Goal: Information Seeking & Learning: Learn about a topic

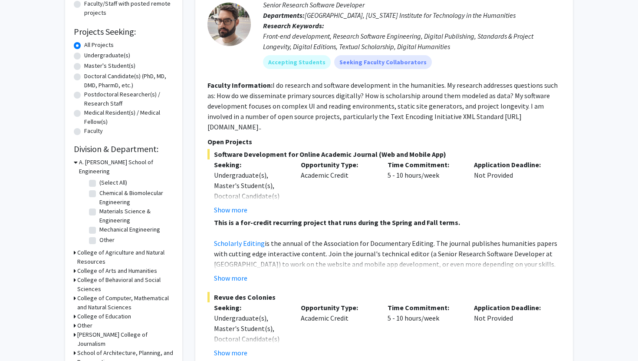
scroll to position [125, 0]
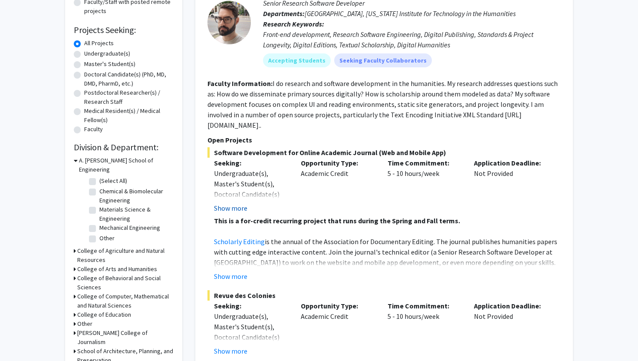
click at [232, 203] on button "Show more" at bounding box center [230, 208] width 33 height 10
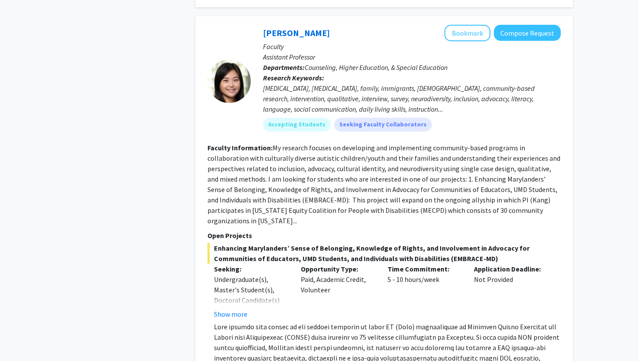
scroll to position [3269, 0]
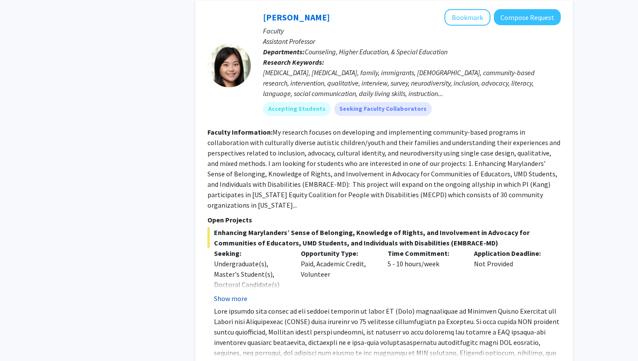
click at [233, 293] on button "Show more" at bounding box center [230, 298] width 33 height 10
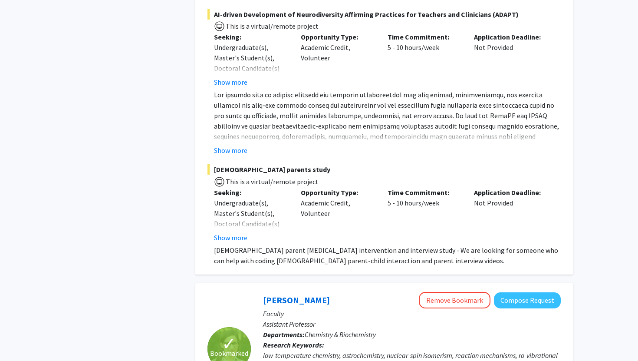
scroll to position [3663, 0]
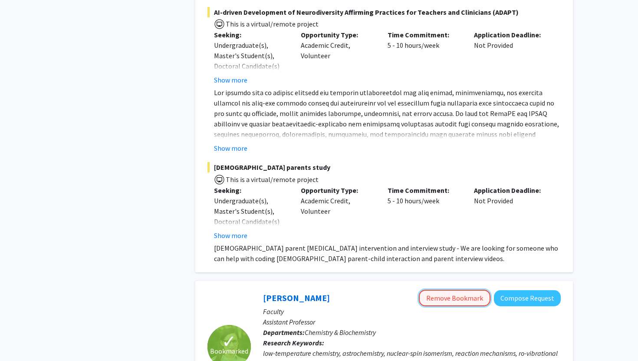
click at [446, 289] on button "Remove Bookmark" at bounding box center [455, 297] width 72 height 16
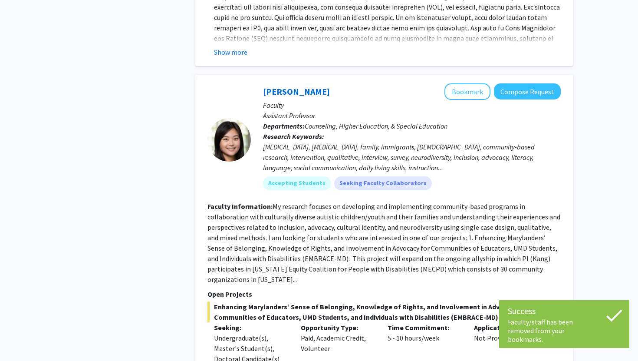
scroll to position [3154, 0]
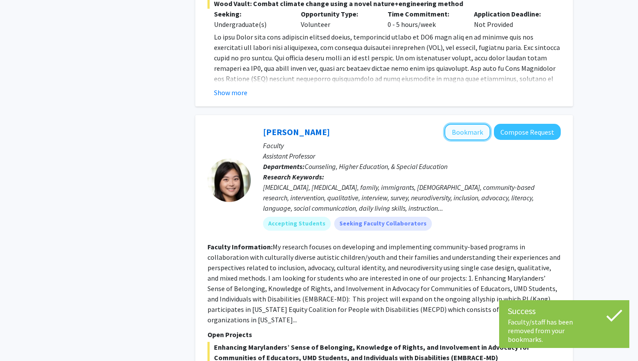
click at [471, 124] on button "Bookmark" at bounding box center [467, 132] width 46 height 16
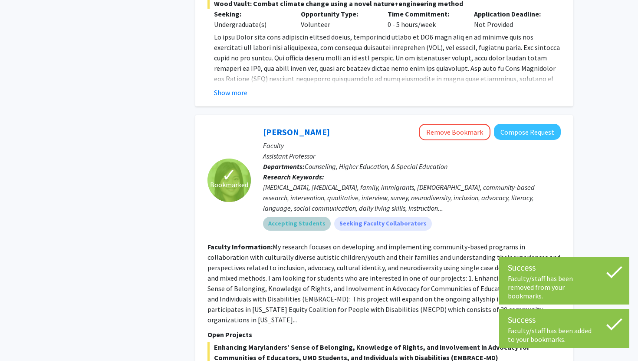
click at [294, 217] on mat-chip "Accepting Students" at bounding box center [297, 224] width 68 height 14
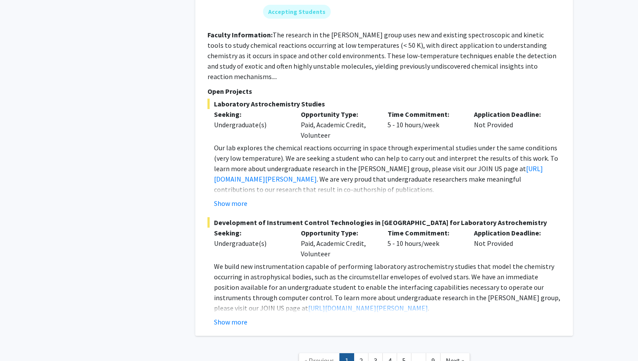
scroll to position [4049, 0]
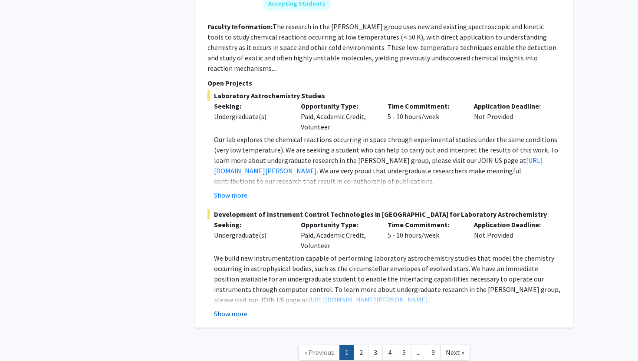
click at [234, 308] on button "Show more" at bounding box center [230, 313] width 33 height 10
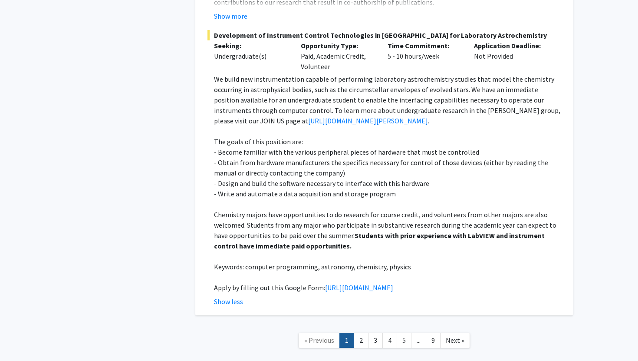
scroll to position [4236, 0]
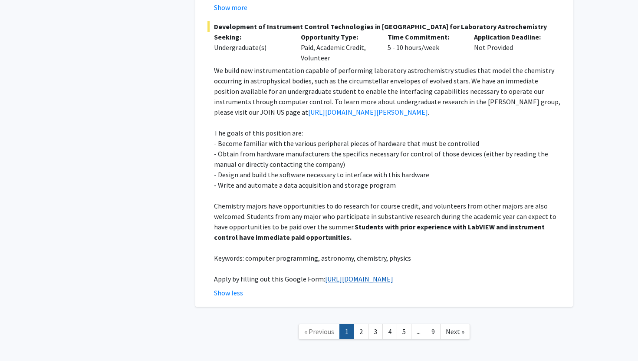
click at [332, 274] on link "[URL][DOMAIN_NAME]" at bounding box center [359, 278] width 68 height 9
click at [358, 324] on link "2" at bounding box center [361, 331] width 15 height 15
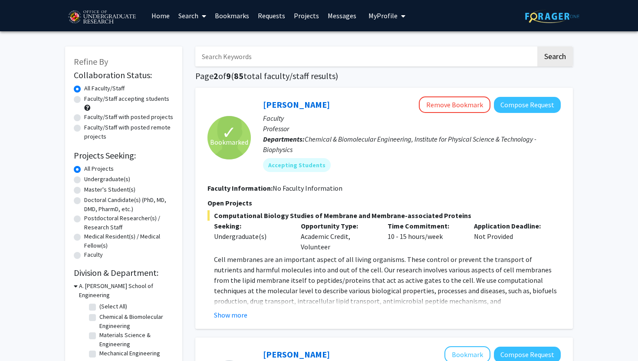
scroll to position [1415, 0]
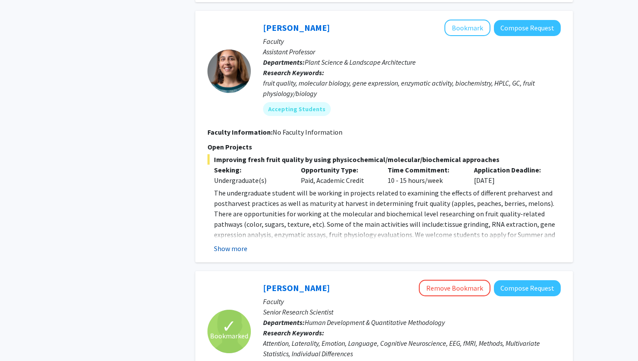
click at [235, 250] on button "Show more" at bounding box center [230, 248] width 33 height 10
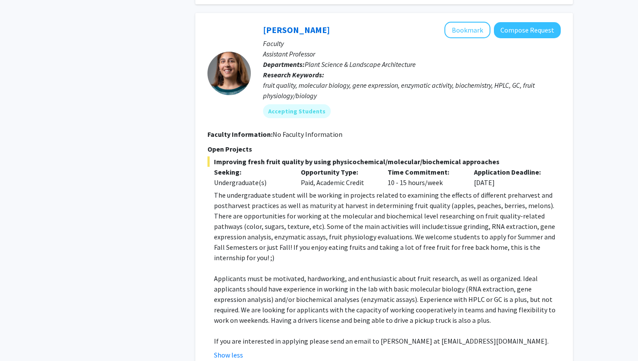
scroll to position [1410, 0]
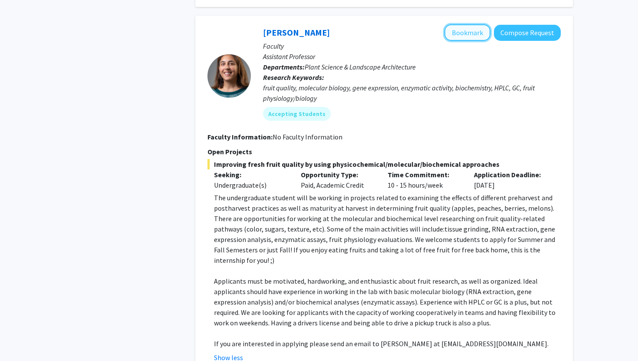
click at [466, 35] on button "Bookmark" at bounding box center [467, 32] width 46 height 16
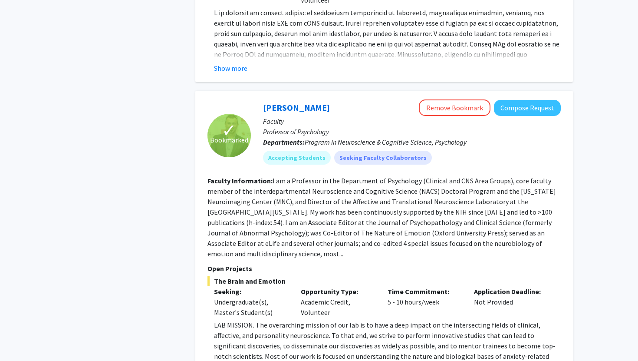
scroll to position [2372, 0]
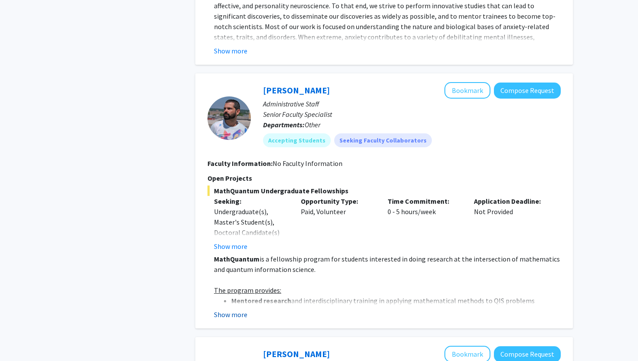
click at [238, 309] on button "Show more" at bounding box center [230, 314] width 33 height 10
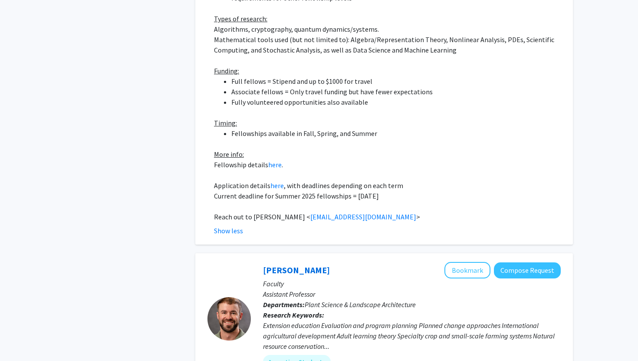
scroll to position [2940, 0]
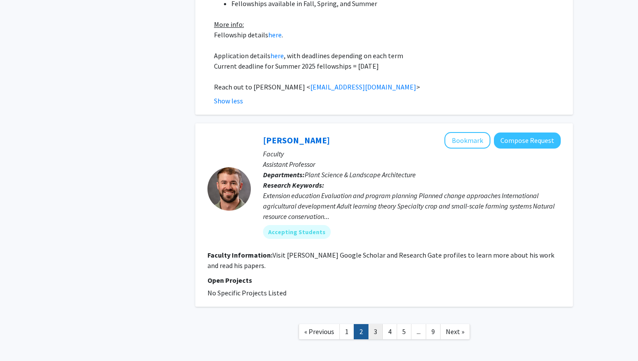
click at [375, 324] on link "3" at bounding box center [375, 331] width 15 height 15
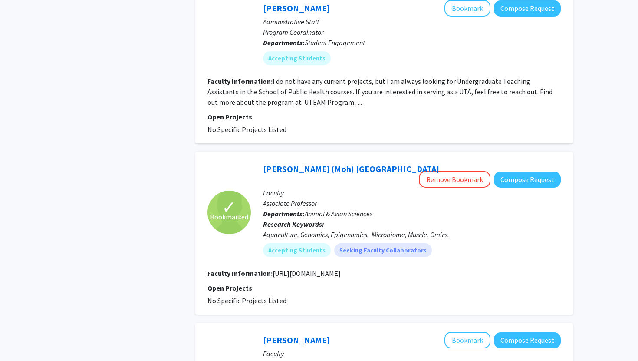
scroll to position [1225, 0]
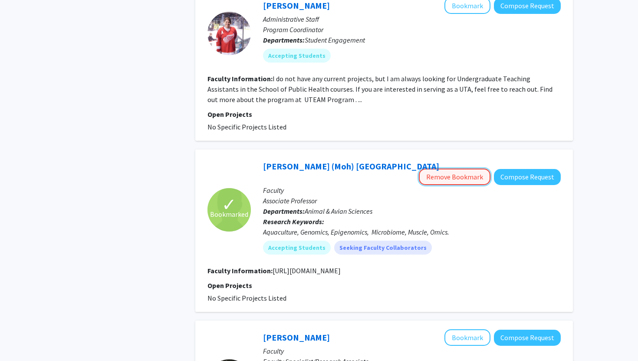
click at [437, 168] on button "Remove Bookmark" at bounding box center [455, 176] width 72 height 16
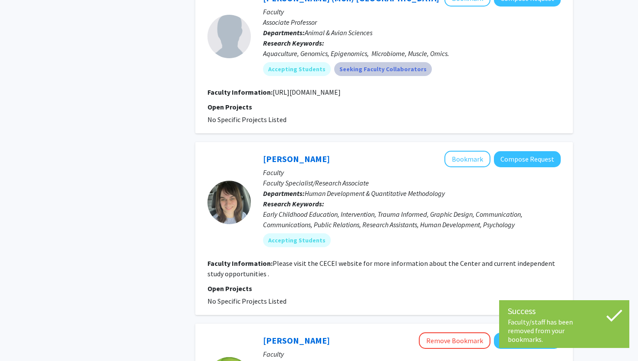
scroll to position [1889, 0]
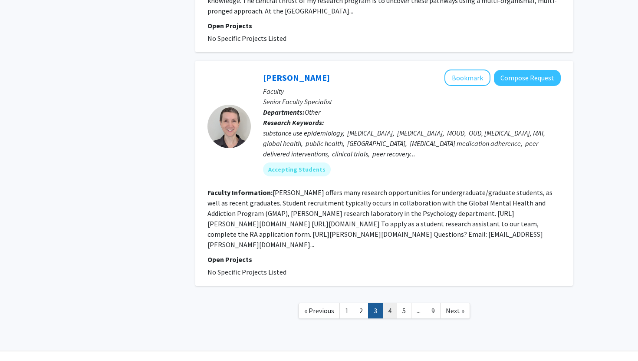
click at [391, 303] on link "4" at bounding box center [389, 310] width 15 height 15
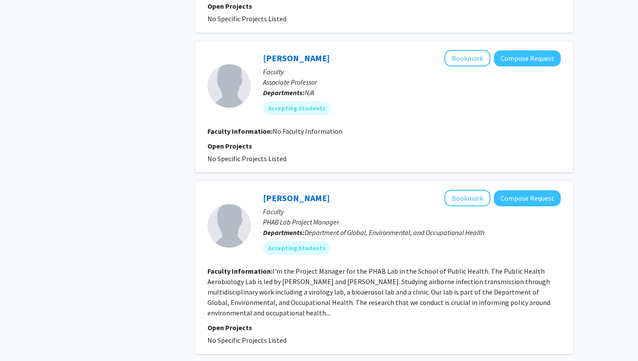
scroll to position [1350, 0]
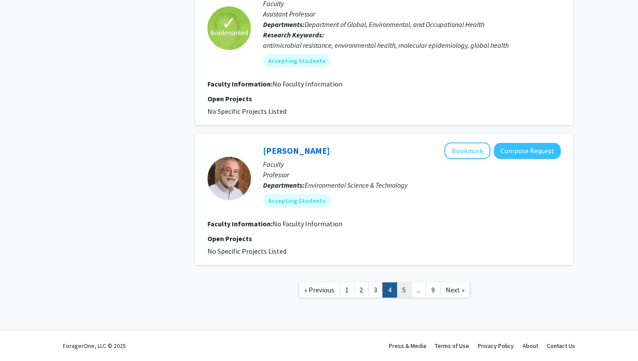
click at [404, 293] on link "5" at bounding box center [404, 289] width 15 height 15
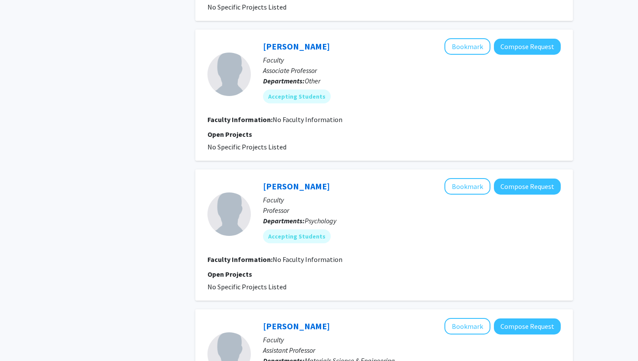
scroll to position [1201, 0]
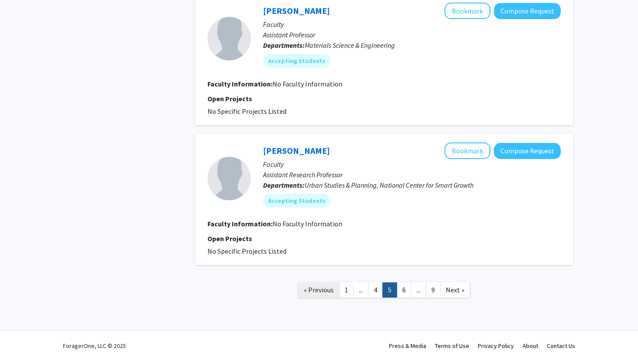
click at [316, 293] on span "« Previous" at bounding box center [319, 289] width 30 height 9
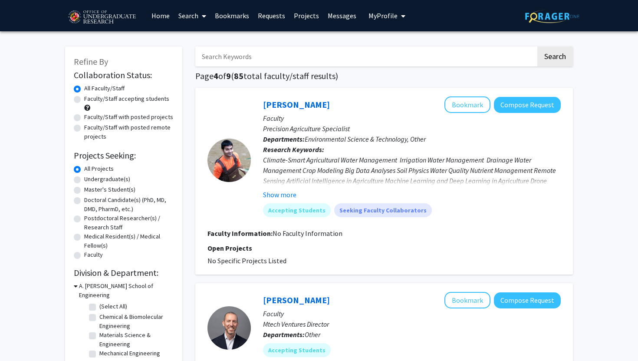
click at [225, 18] on link "Bookmarks" at bounding box center [231, 15] width 43 height 30
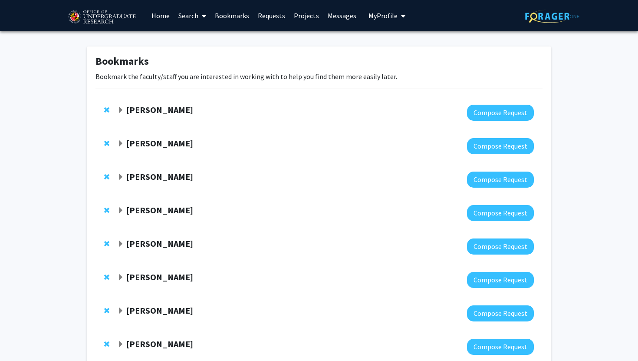
click at [121, 110] on span "Expand Joseph Dien Bookmark" at bounding box center [120, 110] width 7 height 7
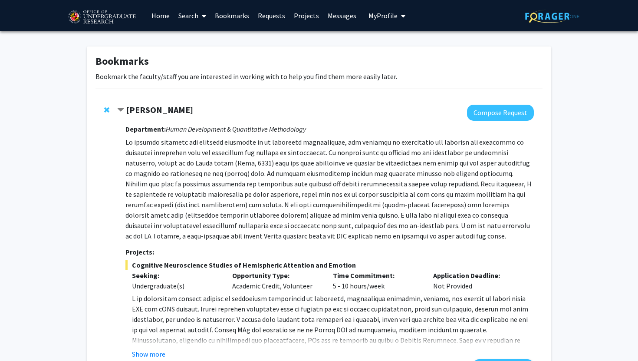
click at [121, 110] on span "Contract Joseph Dien Bookmark" at bounding box center [120, 110] width 7 height 7
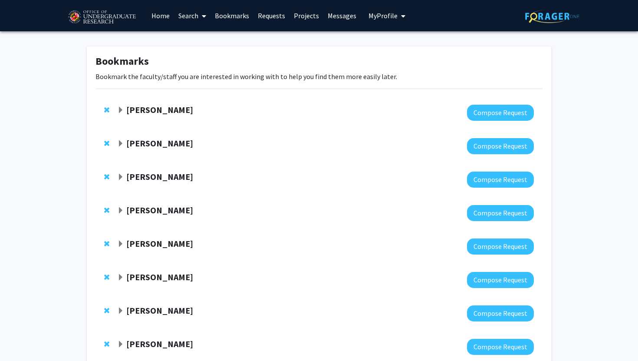
click at [118, 141] on span "Expand Alexander Shackman Bookmark" at bounding box center [120, 143] width 7 height 7
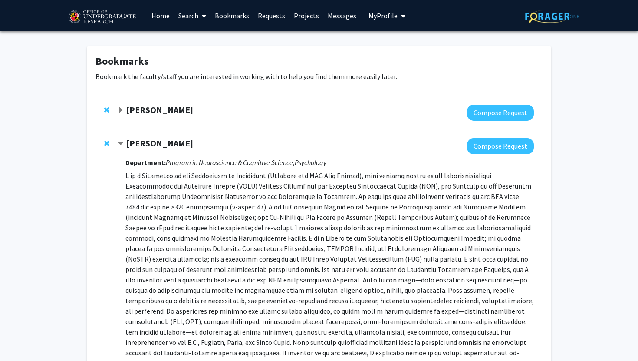
click at [118, 141] on span "Contract Alexander Shackman Bookmark" at bounding box center [120, 143] width 7 height 7
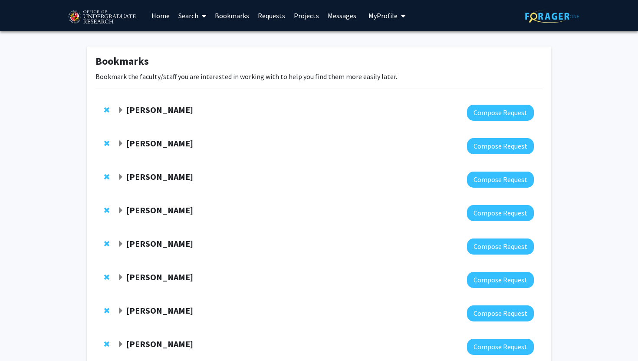
click at [118, 177] on span "Expand Jeffery Klauda Bookmark" at bounding box center [120, 177] width 7 height 7
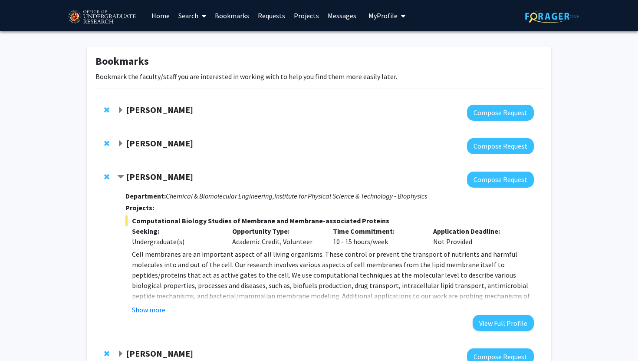
click at [118, 177] on span "Contract Jeffery Klauda Bookmark" at bounding box center [120, 177] width 7 height 7
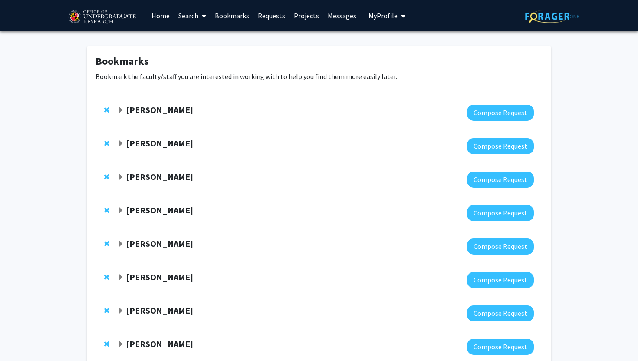
click at [121, 181] on div "[PERSON_NAME]" at bounding box center [210, 176] width 187 height 11
click at [122, 181] on span "Expand Jeffery Klauda Bookmark" at bounding box center [120, 177] width 7 height 7
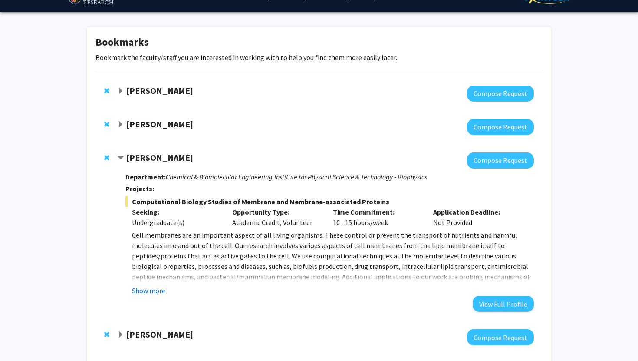
scroll to position [20, 0]
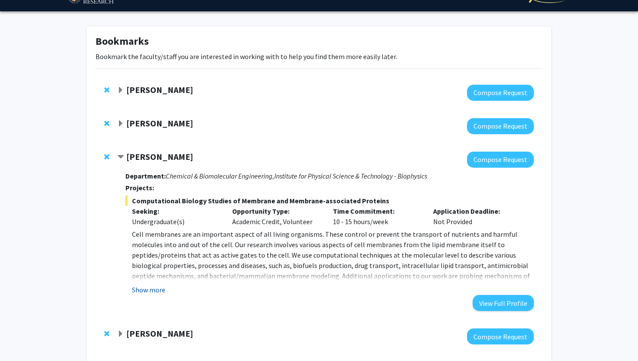
click at [153, 289] on button "Show more" at bounding box center [148, 289] width 33 height 10
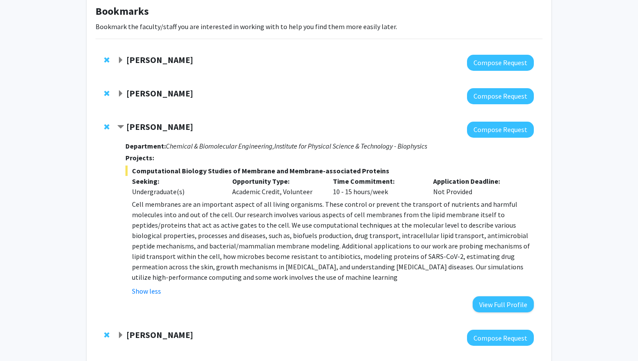
scroll to position [51, 0]
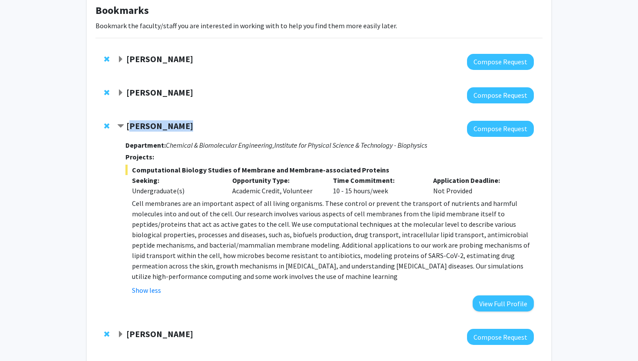
drag, startPoint x: 129, startPoint y: 126, endPoint x: 180, endPoint y: 129, distance: 50.9
click at [180, 129] on strong "[PERSON_NAME]" at bounding box center [159, 125] width 67 height 11
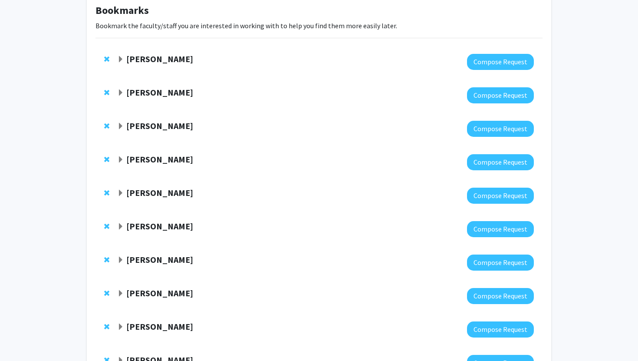
click at [126, 127] on strong "[PERSON_NAME]" at bounding box center [159, 125] width 67 height 11
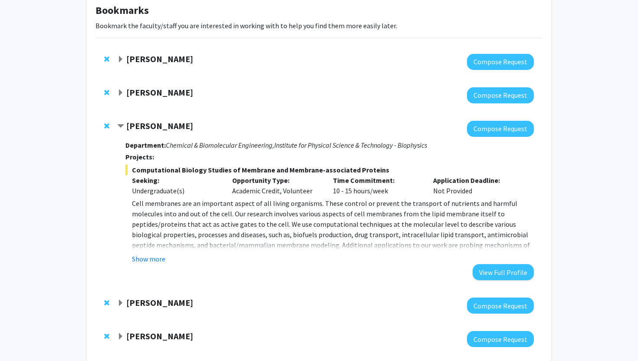
drag, startPoint x: 129, startPoint y: 127, endPoint x: 183, endPoint y: 125, distance: 54.3
click at [183, 125] on div "[PERSON_NAME]" at bounding box center [210, 126] width 187 height 11
copy strong "[PERSON_NAME]"
click at [158, 263] on button "Show more" at bounding box center [148, 258] width 33 height 10
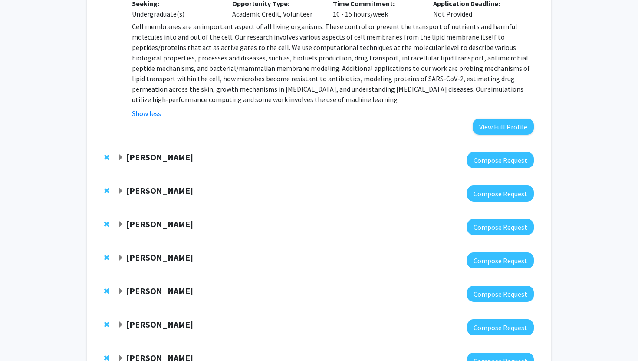
scroll to position [332, 0]
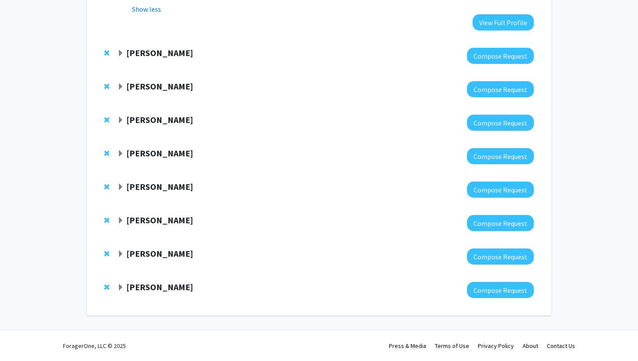
click at [117, 85] on span "Expand Heather Amato Bookmark" at bounding box center [120, 86] width 7 height 7
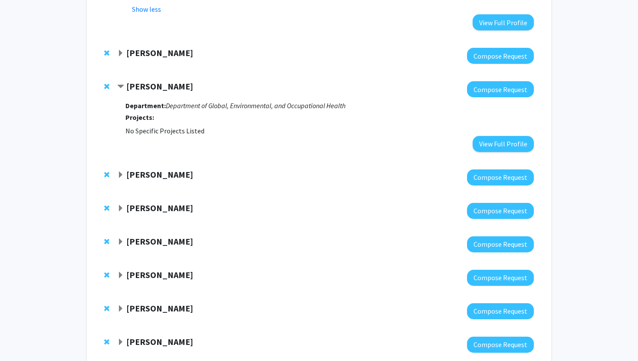
click at [117, 85] on span "Contract Heather Amato Bookmark" at bounding box center [120, 86] width 7 height 7
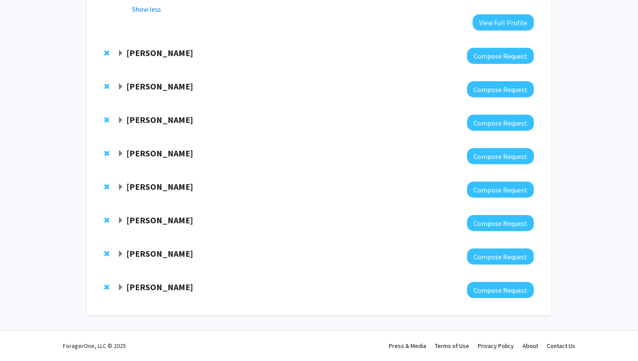
click at [119, 55] on span "Expand Iqbal Hamza Bookmark" at bounding box center [120, 53] width 7 height 7
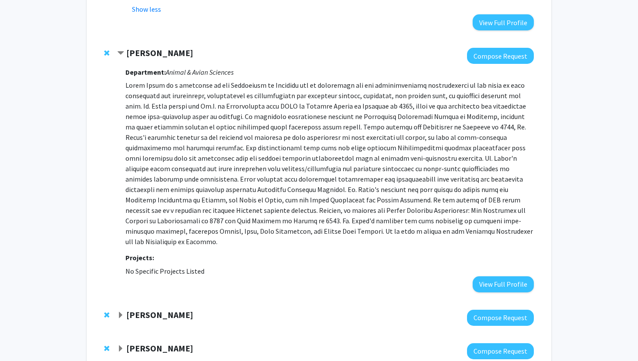
click at [118, 56] on span "Contract Iqbal Hamza Bookmark" at bounding box center [120, 53] width 7 height 7
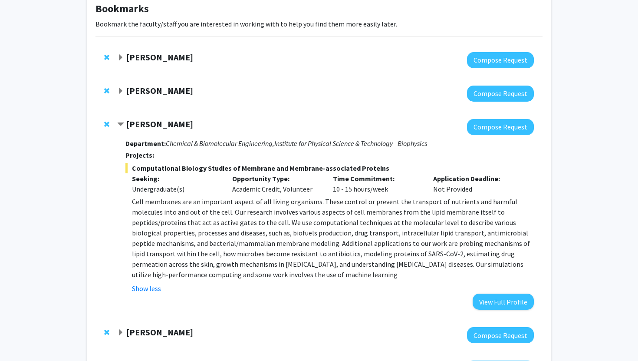
scroll to position [0, 0]
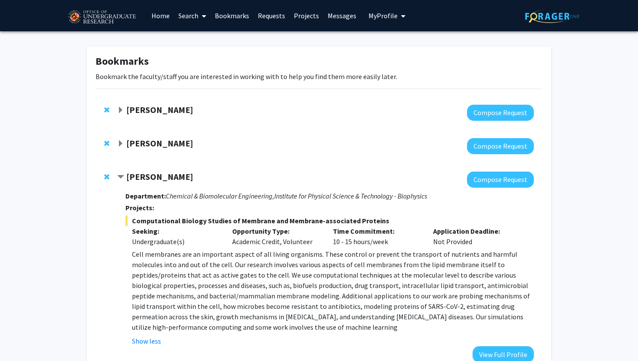
click at [121, 178] on span "Contract Jeffery Klauda Bookmark" at bounding box center [120, 177] width 7 height 7
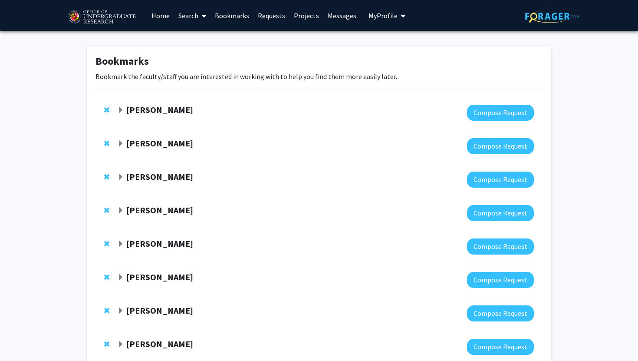
click at [158, 19] on link "Home" at bounding box center [160, 15] width 27 height 30
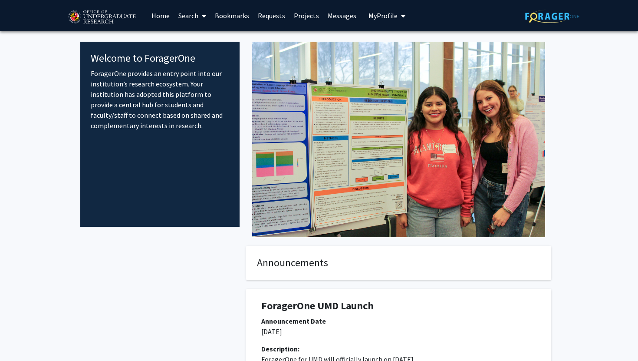
click at [196, 21] on link "Search" at bounding box center [192, 15] width 36 height 30
click at [199, 38] on span "Faculty/Staff" at bounding box center [206, 39] width 64 height 17
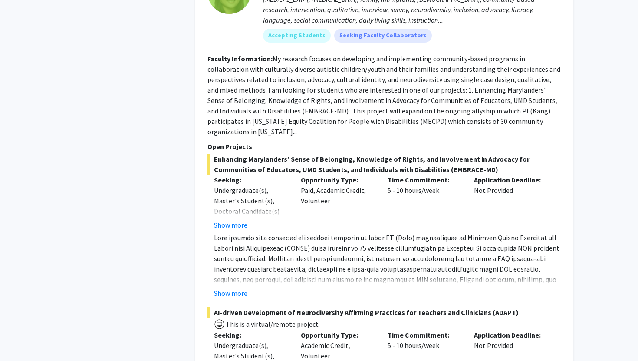
scroll to position [3359, 0]
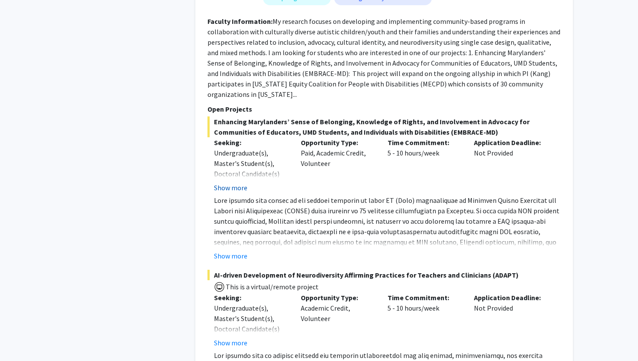
click at [234, 182] on button "Show more" at bounding box center [230, 187] width 33 height 10
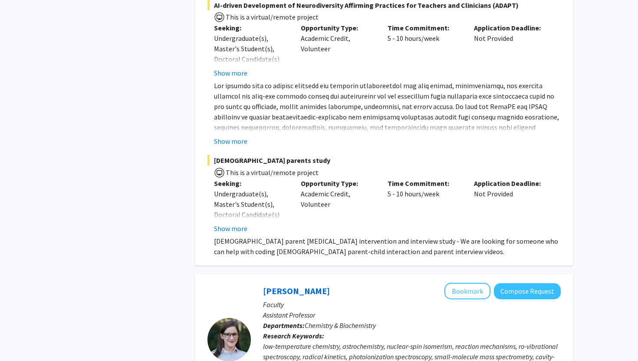
scroll to position [3650, 0]
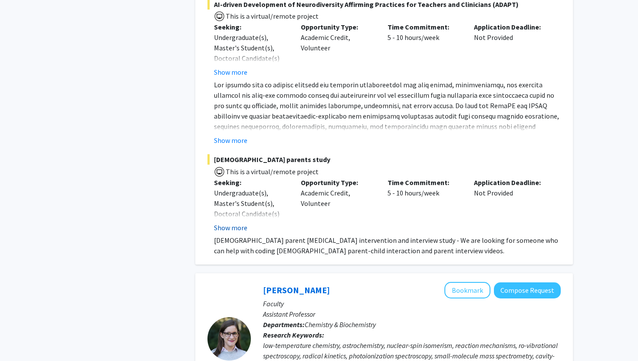
click at [236, 222] on button "Show more" at bounding box center [230, 227] width 33 height 10
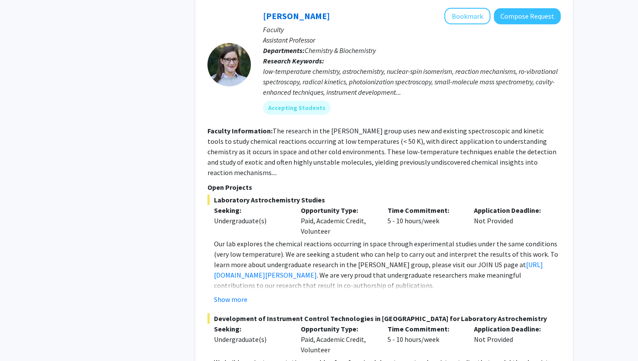
scroll to position [4049, 0]
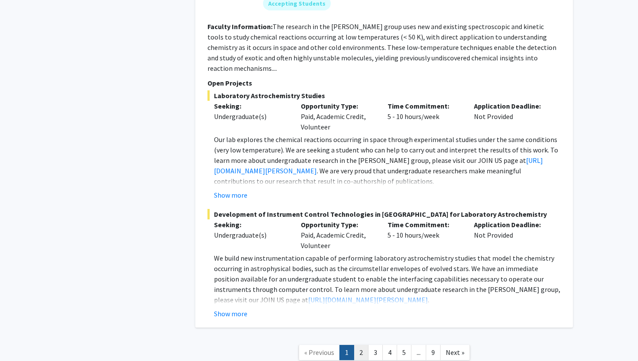
click at [360, 345] on link "2" at bounding box center [361, 352] width 15 height 15
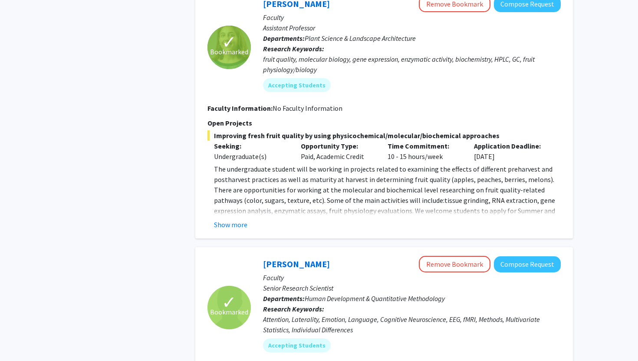
scroll to position [1454, 0]
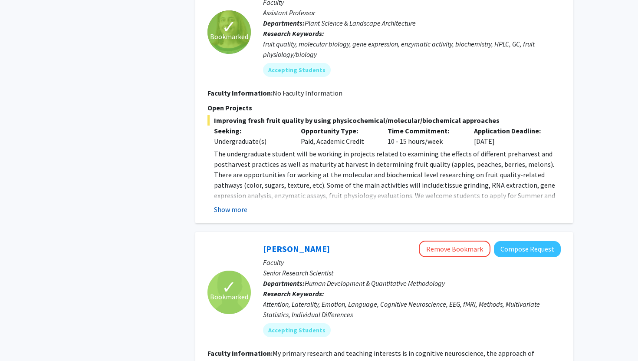
click at [230, 208] on button "Show more" at bounding box center [230, 209] width 33 height 10
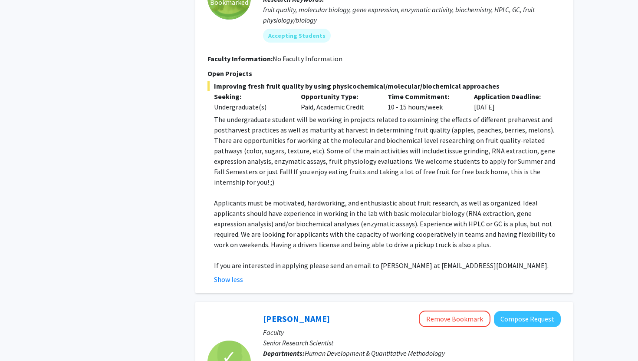
scroll to position [1489, 0]
drag, startPoint x: 443, startPoint y: 256, endPoint x: 505, endPoint y: 253, distance: 61.7
click at [505, 259] on p "If you are interested in applying please send an email to [PERSON_NAME] at [EMA…" at bounding box center [387, 264] width 347 height 10
copy span "[EMAIL_ADDRESS][DOMAIN_NAME]."
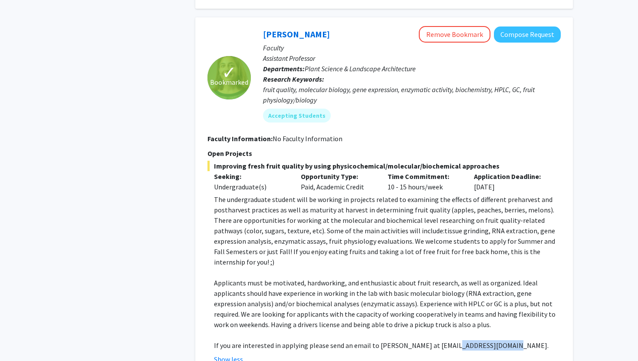
scroll to position [1410, 0]
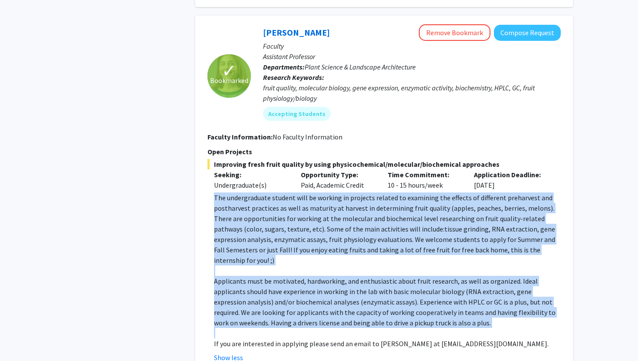
drag, startPoint x: 215, startPoint y: 197, endPoint x: 407, endPoint y: 319, distance: 227.6
click at [407, 319] on div "The undergraduate student will be working in projects related to examining the …" at bounding box center [387, 270] width 347 height 156
copy div "The undergraduate student will be working in projects related to examining the …"
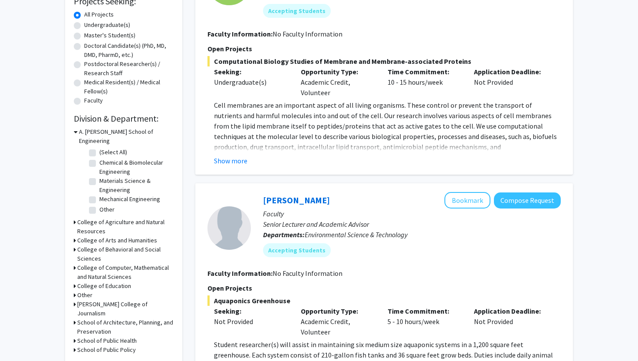
scroll to position [0, 0]
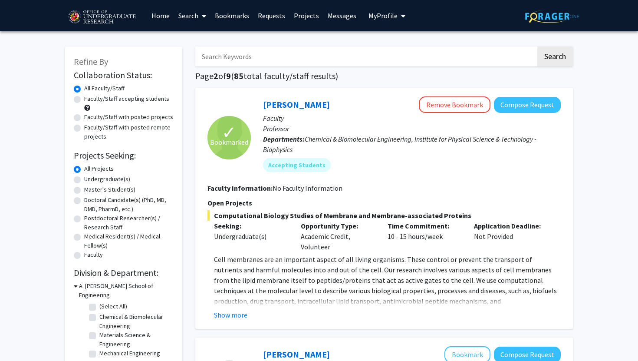
click at [229, 18] on link "Bookmarks" at bounding box center [231, 15] width 43 height 30
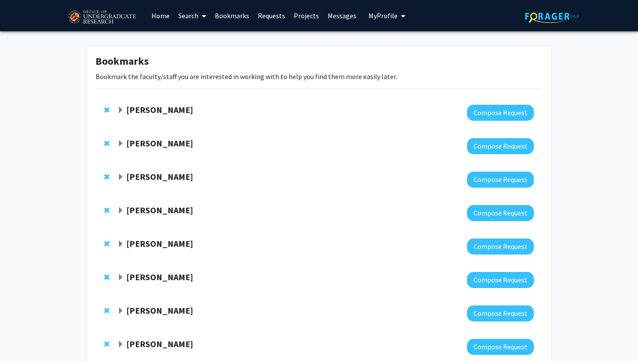
click at [117, 177] on span "Expand Jeffery Klauda Bookmark" at bounding box center [120, 177] width 7 height 7
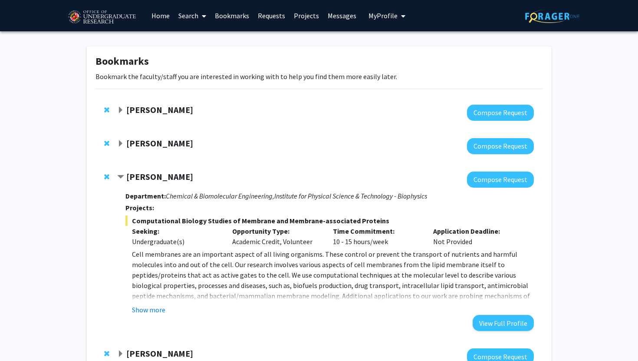
click at [121, 144] on span "Expand Alexander Shackman Bookmark" at bounding box center [120, 143] width 7 height 7
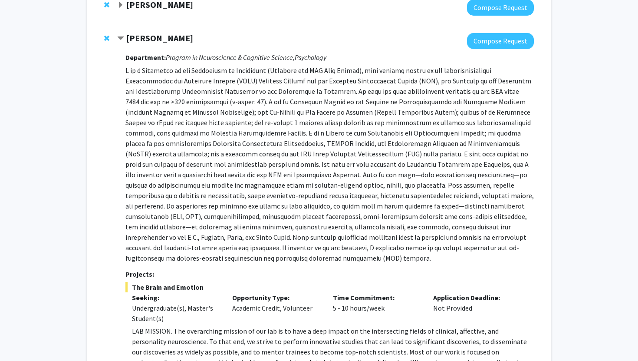
scroll to position [105, 0]
click at [124, 41] on div "[PERSON_NAME]" at bounding box center [210, 38] width 187 height 11
click at [122, 35] on span "Contract Alexander Shackman Bookmark" at bounding box center [120, 38] width 7 height 7
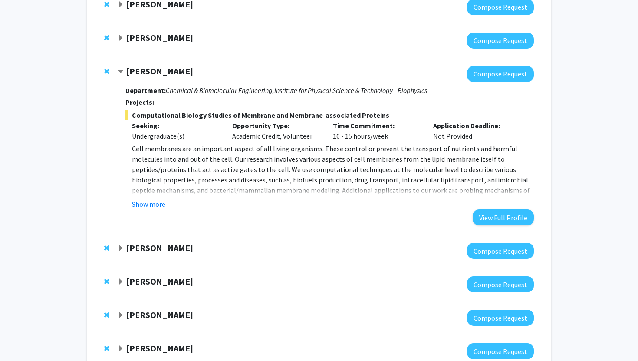
click at [123, 7] on span "Expand Joseph Dien Bookmark" at bounding box center [120, 4] width 7 height 7
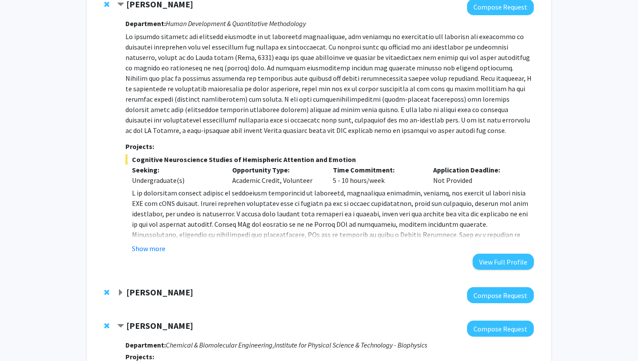
click at [123, 7] on span "Contract Joseph Dien Bookmark" at bounding box center [120, 4] width 7 height 7
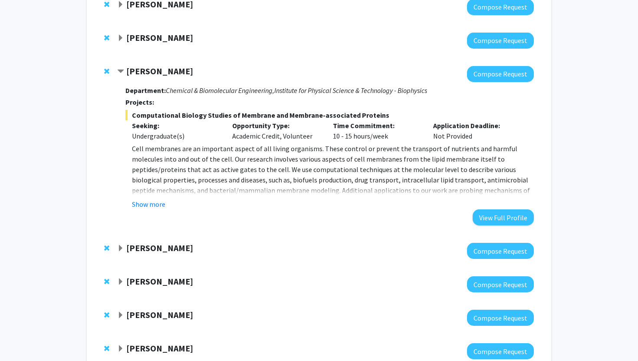
click at [122, 70] on span "Contract Jeffery Klauda Bookmark" at bounding box center [120, 71] width 7 height 7
